Goal: Check status: Check status

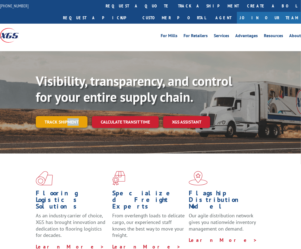
click at [67, 115] on div "Visibility, transparency, and control for your entire supply chain. Track shipm…" at bounding box center [168, 111] width 265 height 77
click at [67, 116] on link "Track shipment" at bounding box center [62, 122] width 52 height 12
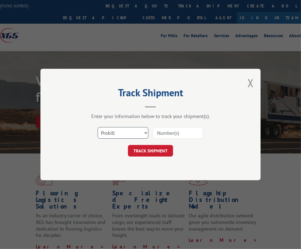
click at [116, 135] on select "Select category... Probill BOL PO" at bounding box center [123, 133] width 51 height 12
select select "bol"
click at [98, 127] on select "Select category... Probill BOL PO" at bounding box center [123, 133] width 51 height 12
click at [182, 134] on input at bounding box center [177, 133] width 51 height 12
type input "3399100"
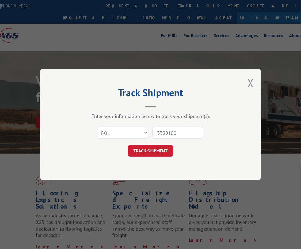
click button "TRACK SHIPMENT" at bounding box center [150, 151] width 45 height 12
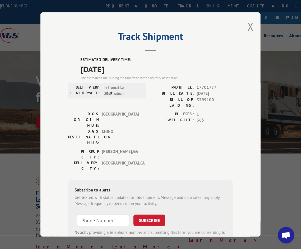
click at [245, 26] on div "Track Shipment ESTIMATED DELIVERY TIME: [DATE] The estimated time is using the …" at bounding box center [150, 124] width 220 height 224
click at [248, 23] on button "Close modal" at bounding box center [251, 26] width 6 height 15
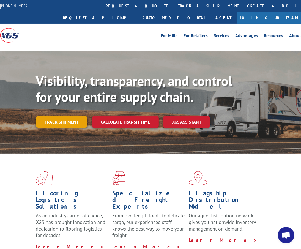
click at [69, 116] on link "Track shipment" at bounding box center [62, 122] width 52 height 12
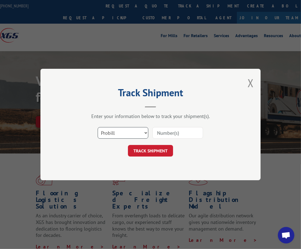
click at [107, 130] on select "Select category... Probill BOL PO" at bounding box center [123, 133] width 51 height 12
select select "bol"
click at [98, 127] on select "Select category... Probill BOL PO" at bounding box center [123, 133] width 51 height 12
click at [161, 133] on input at bounding box center [177, 133] width 51 height 12
type input "54404512"
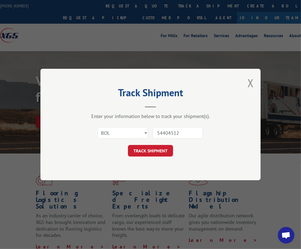
click button "TRACK SHIPMENT" at bounding box center [150, 151] width 45 height 12
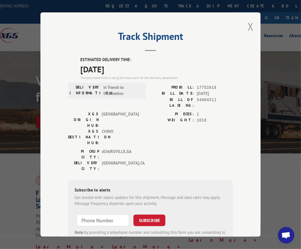
click at [250, 23] on button "Close modal" at bounding box center [251, 26] width 6 height 15
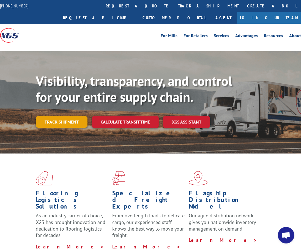
click at [60, 116] on link "Track shipment" at bounding box center [62, 122] width 52 height 12
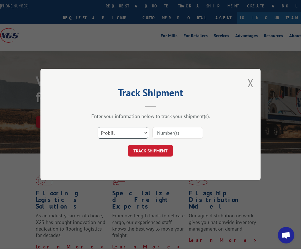
click at [119, 137] on select "Select category... Probill BOL PO" at bounding box center [123, 133] width 51 height 12
select select "bol"
click at [98, 127] on select "Select category... Probill BOL PO" at bounding box center [123, 133] width 51 height 12
click at [169, 138] on input at bounding box center [177, 133] width 51 height 12
type input "5440996"
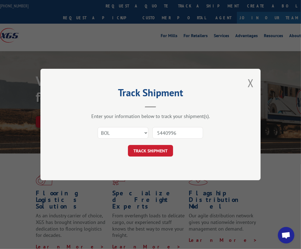
click button "TRACK SHIPMENT" at bounding box center [150, 151] width 45 height 12
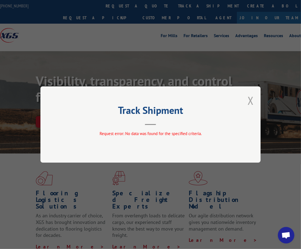
click at [253, 98] on button "Close modal" at bounding box center [251, 100] width 6 height 15
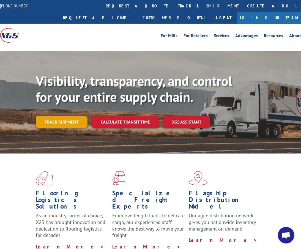
click at [74, 116] on link "Track shipment" at bounding box center [62, 122] width 52 height 12
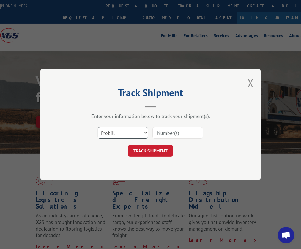
click at [115, 137] on select "Select category... Probill BOL PO" at bounding box center [123, 133] width 51 height 12
select select "po"
click at [98, 127] on select "Select category... Probill BOL PO" at bounding box center [123, 133] width 51 height 12
click at [170, 127] on div at bounding box center [177, 133] width 51 height 13
click at [170, 132] on input at bounding box center [177, 133] width 51 height 12
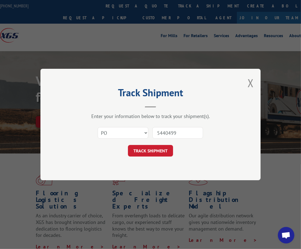
type input "54404996"
click button "TRACK SHIPMENT" at bounding box center [150, 151] width 45 height 12
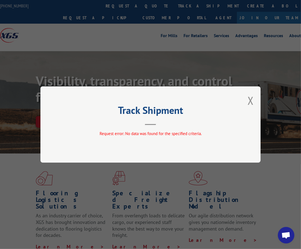
drag, startPoint x: 178, startPoint y: 131, endPoint x: 237, endPoint y: 113, distance: 62.0
click at [178, 128] on div "Track Shipment Request error: No data was found for the specified criteria." at bounding box center [150, 124] width 220 height 76
drag, startPoint x: 249, startPoint y: 102, endPoint x: 217, endPoint y: 111, distance: 34.0
click at [248, 102] on button "Close modal" at bounding box center [251, 100] width 6 height 15
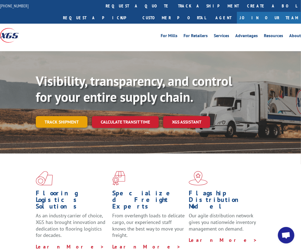
click at [68, 116] on link "Track shipment" at bounding box center [62, 122] width 52 height 12
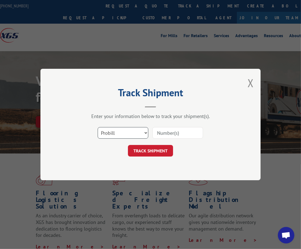
click at [114, 133] on select "Select category... Probill BOL PO" at bounding box center [123, 133] width 51 height 12
select select "po"
click at [98, 127] on select "Select category... Probill BOL PO" at bounding box center [123, 133] width 51 height 12
click at [178, 133] on input at bounding box center [177, 133] width 51 height 12
type input "40307"
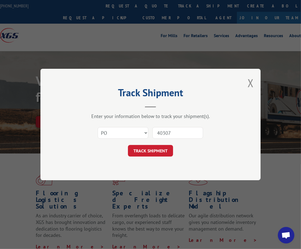
click button "TRACK SHIPMENT" at bounding box center [150, 151] width 45 height 12
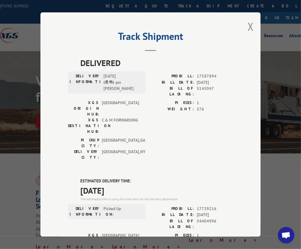
scroll to position [55, 0]
